Goal: Task Accomplishment & Management: Use online tool/utility

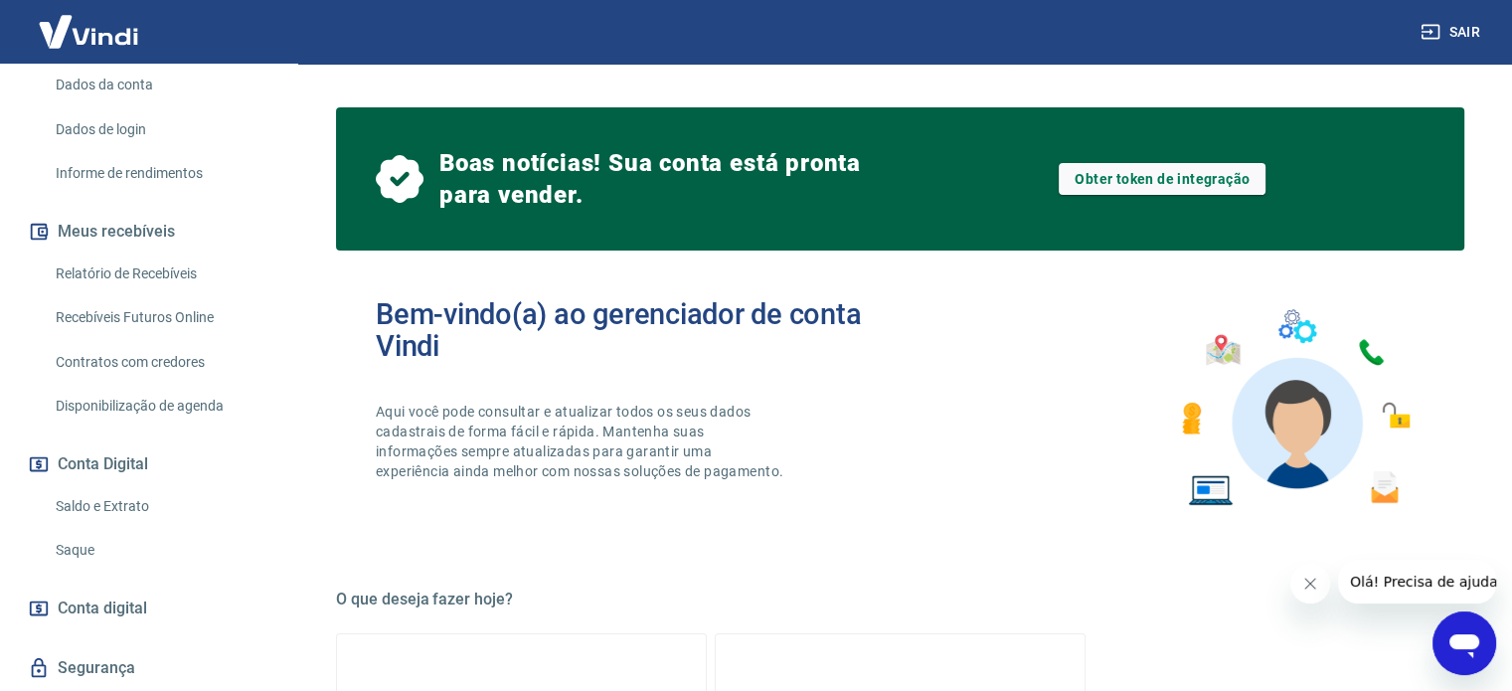
scroll to position [298, 0]
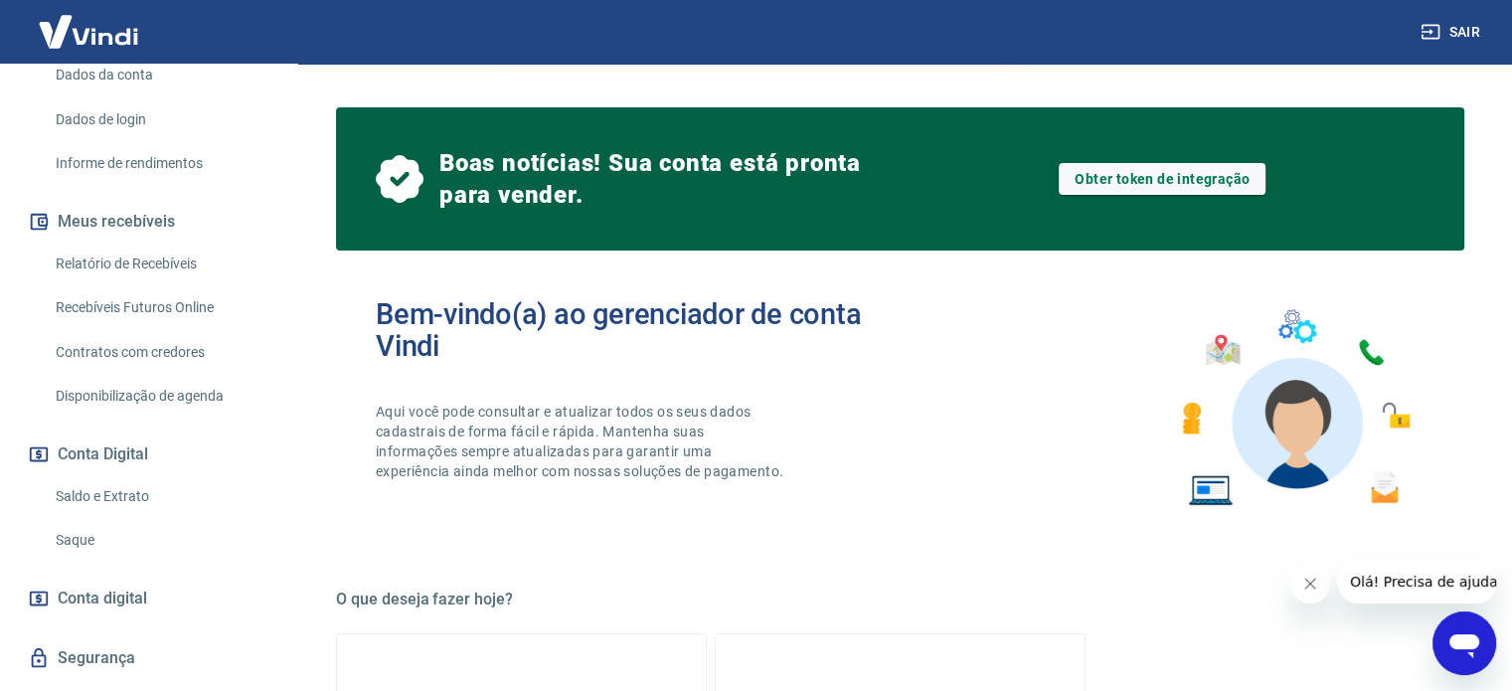
click at [76, 560] on link "Saque" at bounding box center [161, 540] width 226 height 41
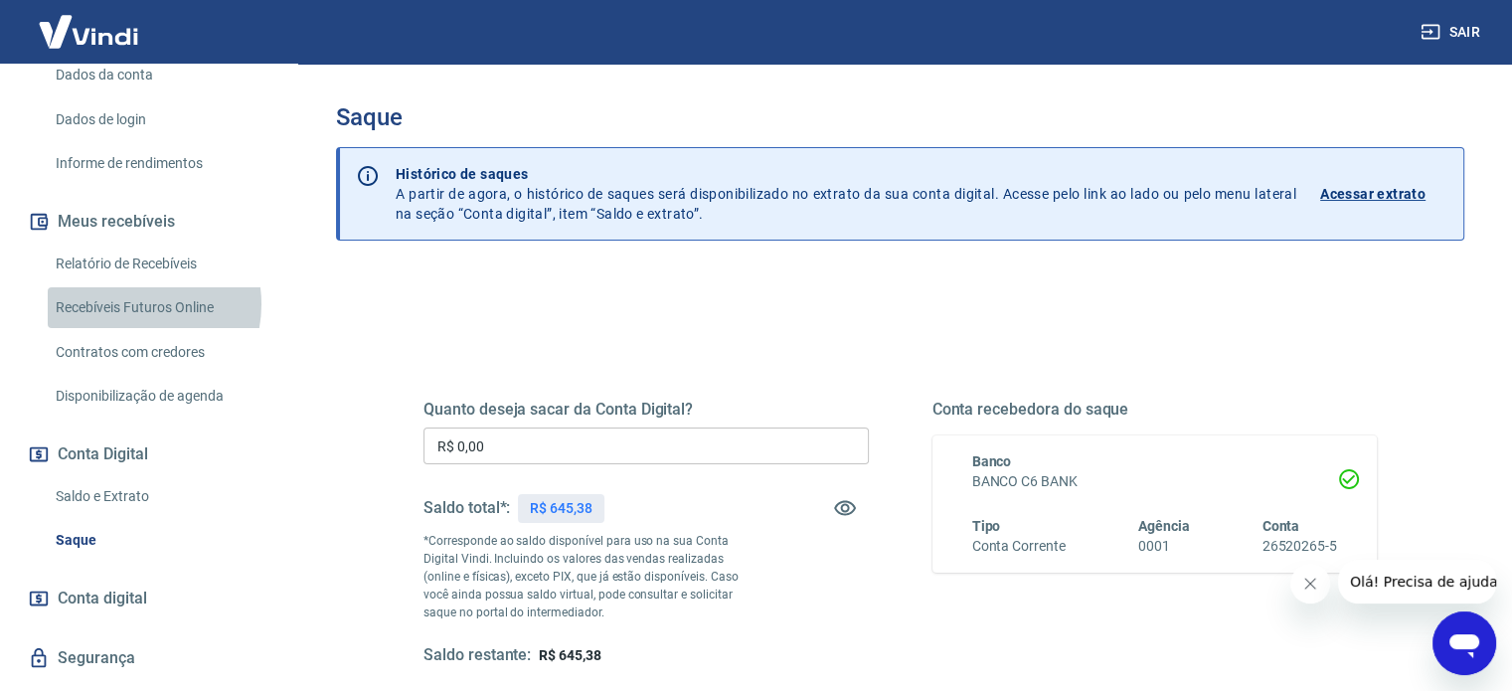
click at [129, 325] on link "Recebíveis Futuros Online" at bounding box center [161, 307] width 226 height 41
